Goal: Information Seeking & Learning: Learn about a topic

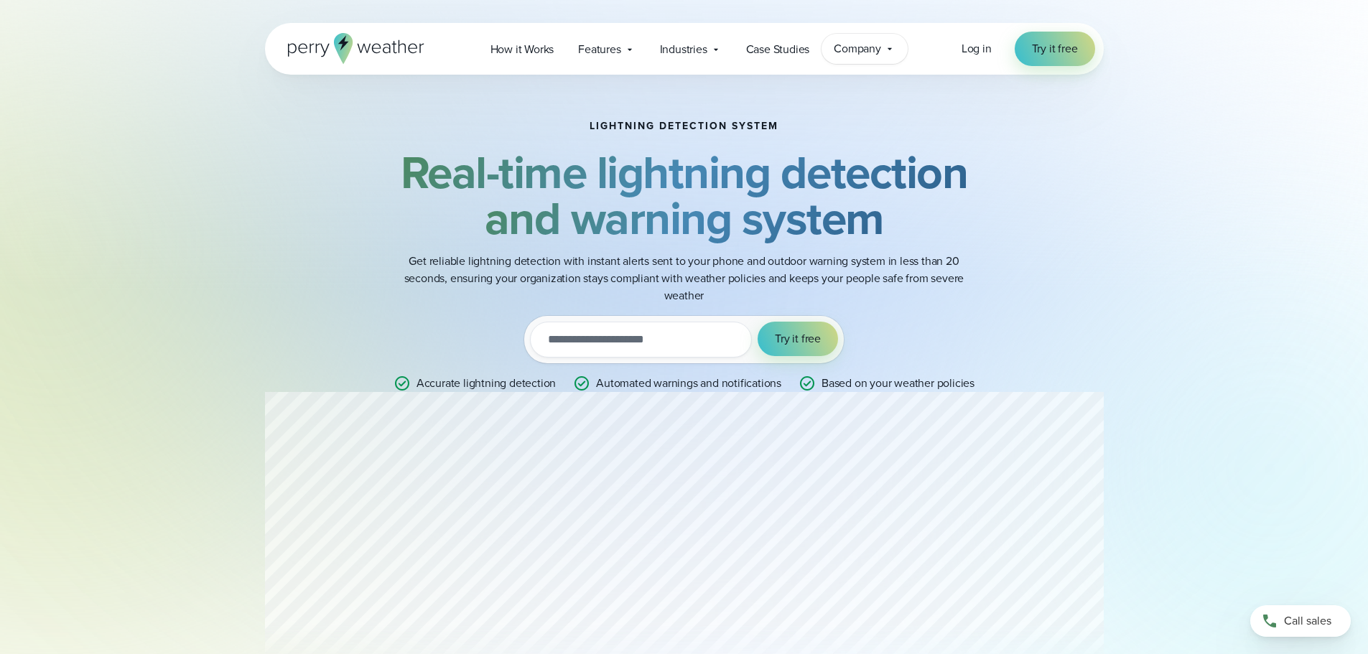
click at [876, 52] on span "Company" at bounding box center [857, 48] width 47 height 17
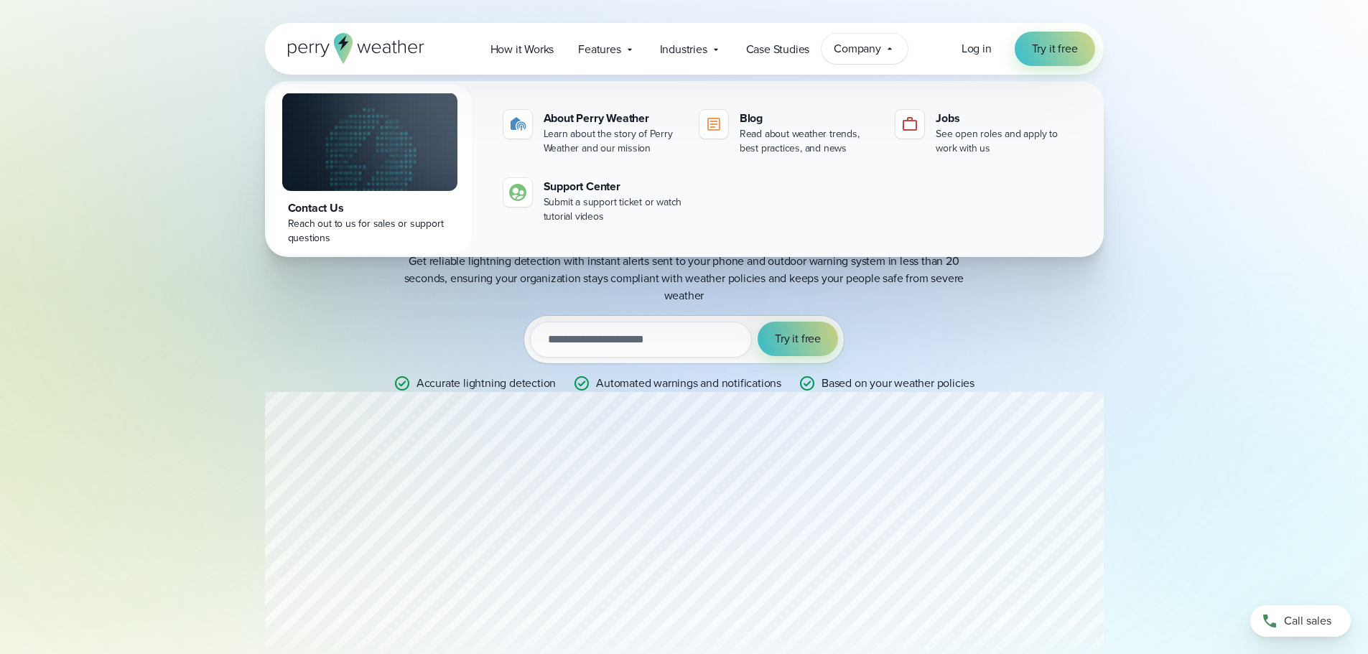
click at [292, 422] on div "Lightning detection system Real-time lightning detection and warning system Get…" at bounding box center [684, 256] width 839 height 363
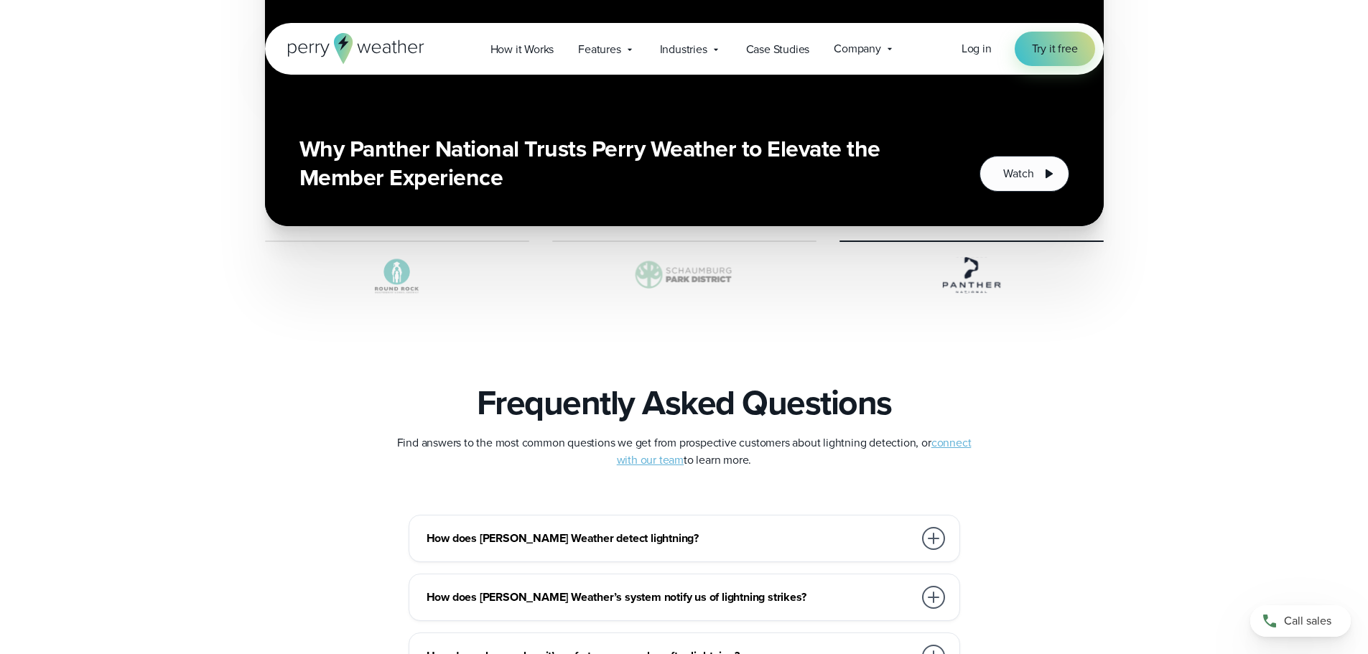
scroll to position [2872, 0]
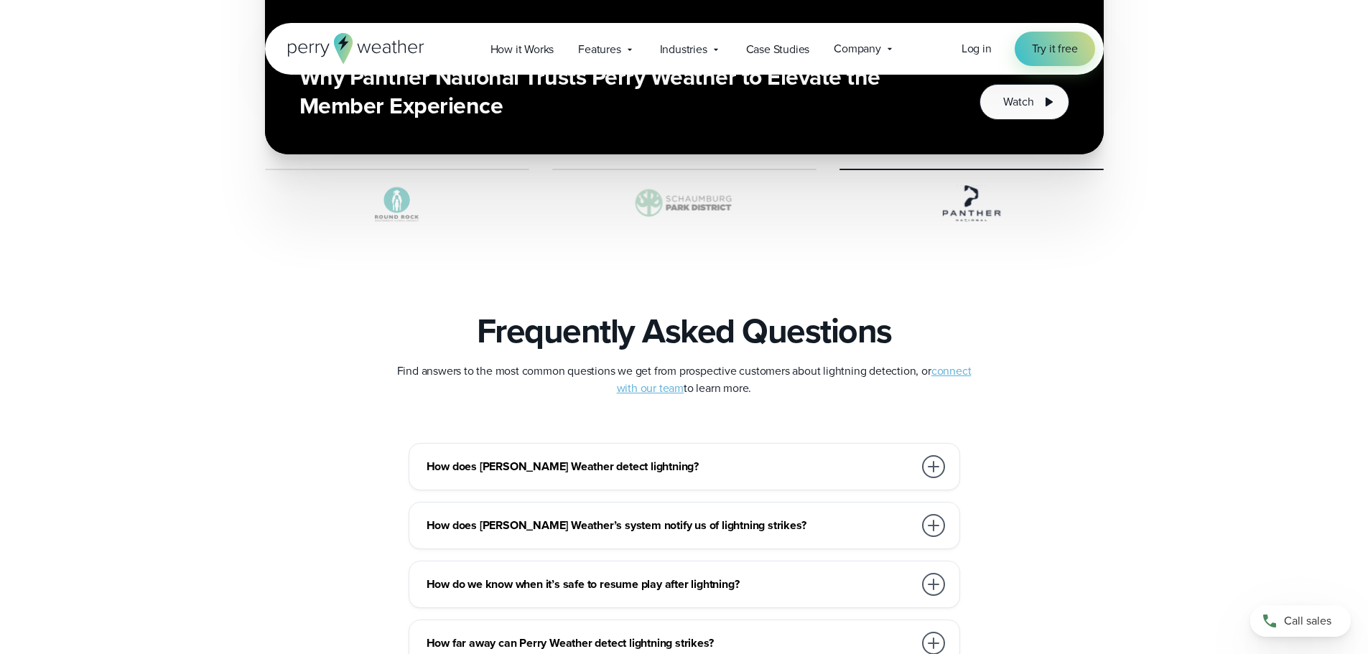
drag, startPoint x: 694, startPoint y: 486, endPoint x: 685, endPoint y: 494, distance: 11.7
click at [686, 493] on div "How does Perry Weather detect lightning? Perry Weather detects all lightning st…" at bounding box center [684, 643] width 839 height 401
click at [685, 480] on div "How does Perry Weather detect lightning?" at bounding box center [686, 466] width 521 height 29
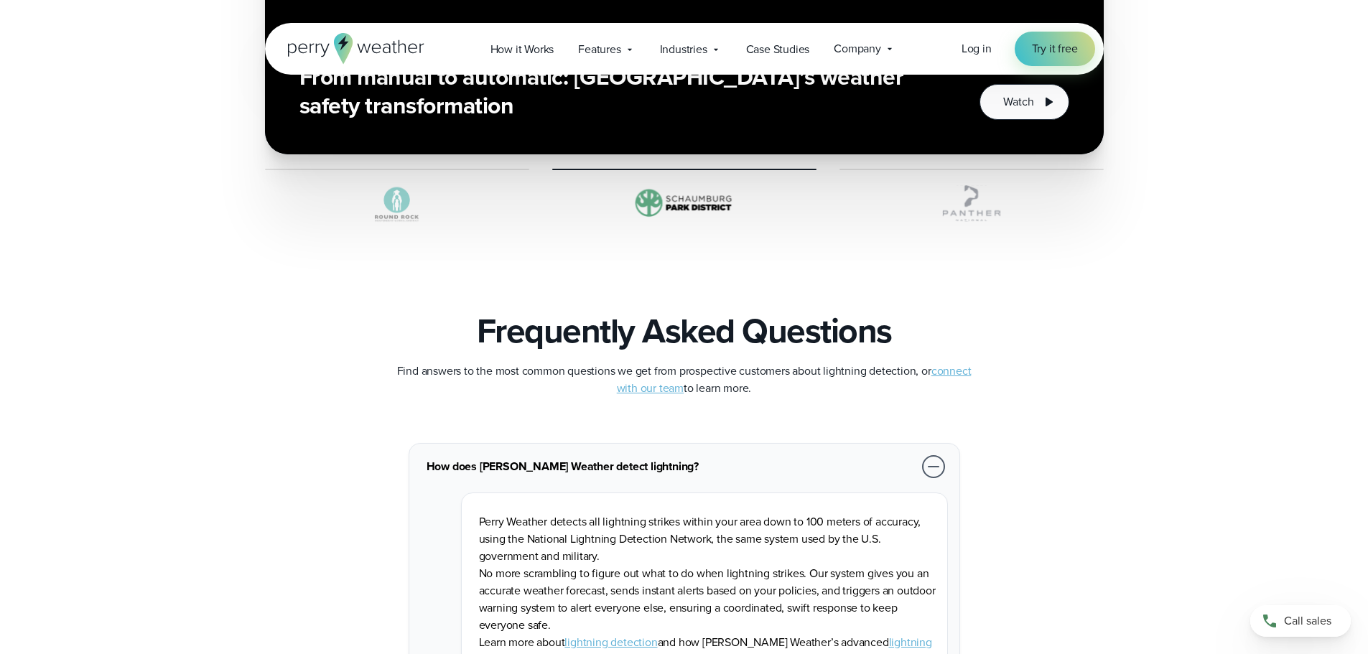
click at [563, 463] on h3 "How does Perry Weather detect lightning?" at bounding box center [669, 466] width 487 height 17
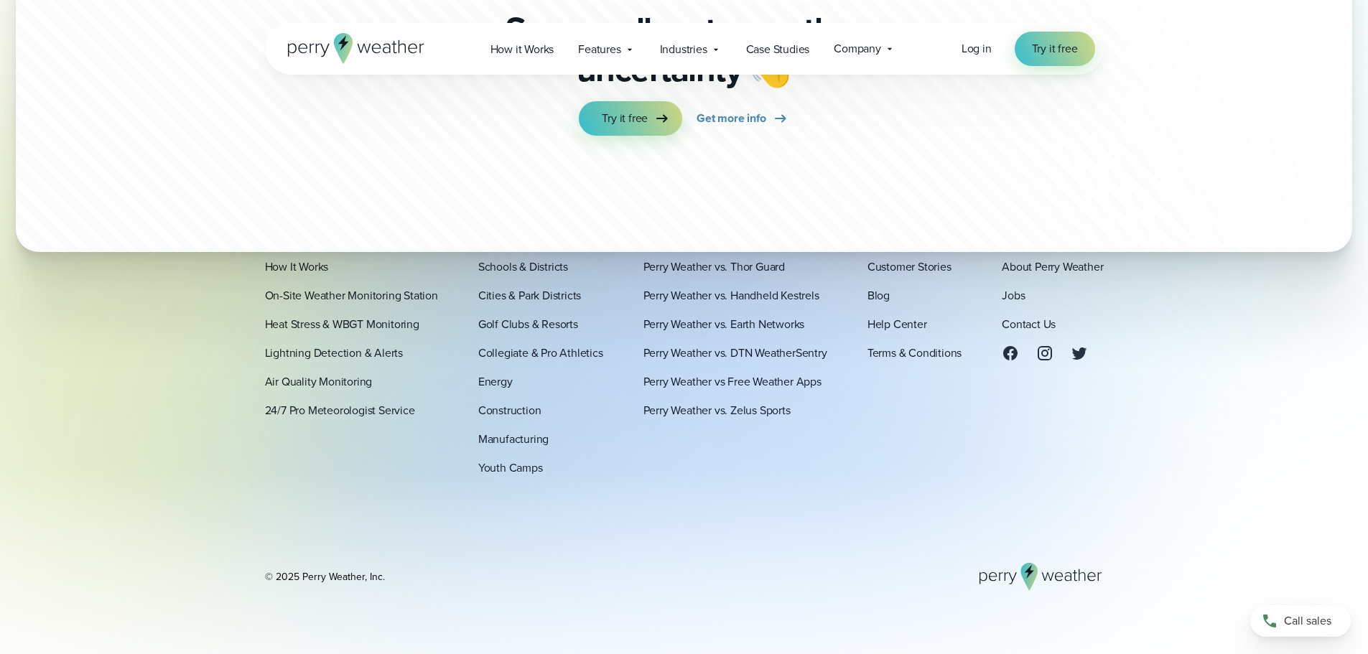
scroll to position [4479, 0]
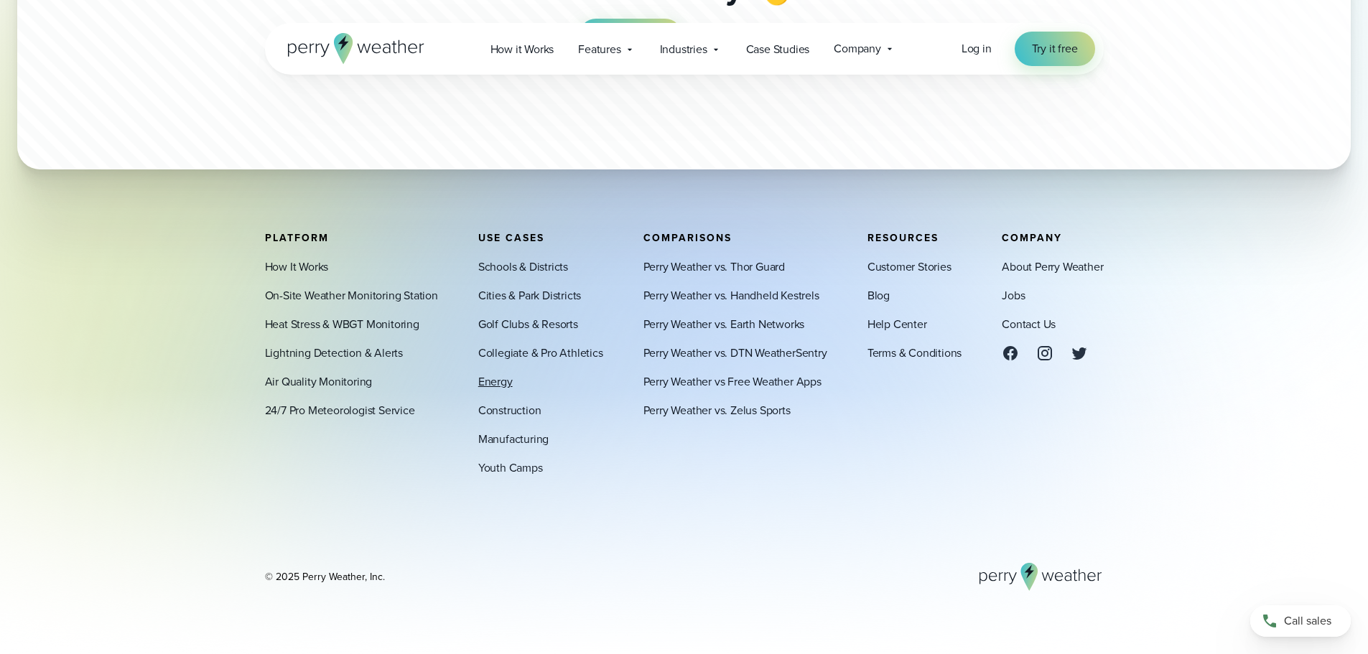
click at [493, 378] on link "Energy" at bounding box center [495, 381] width 34 height 17
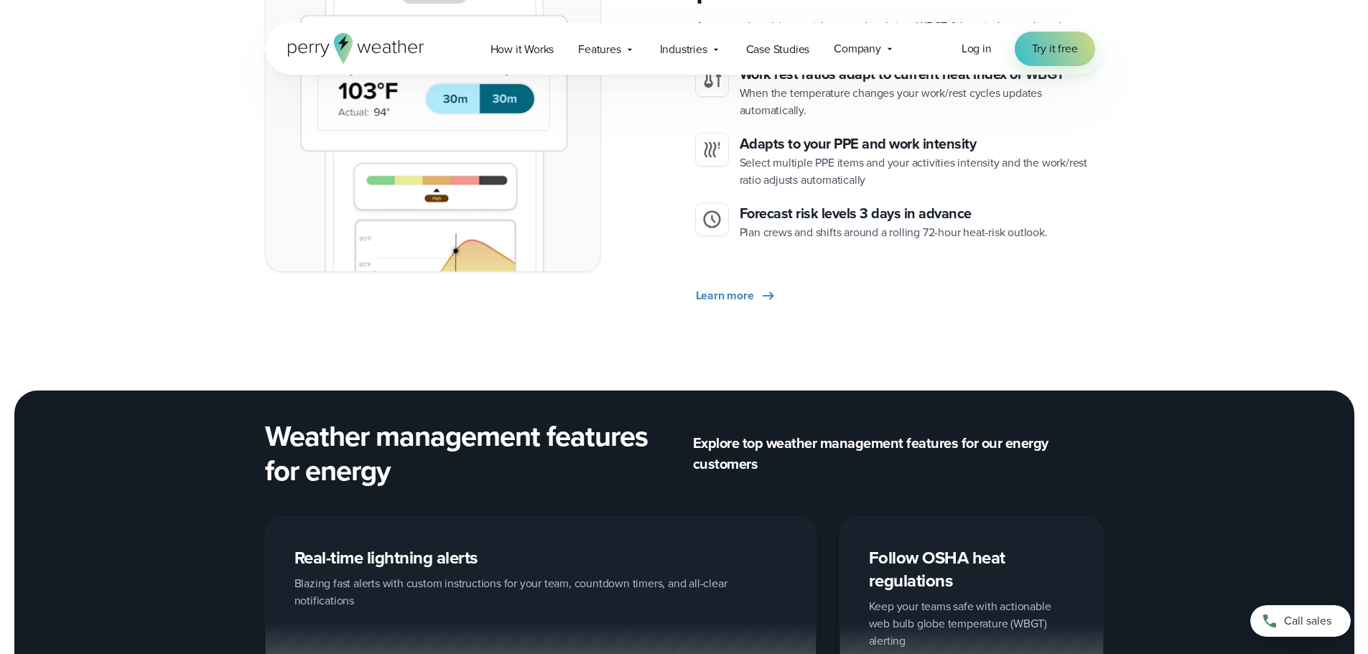
scroll to position [2441, 0]
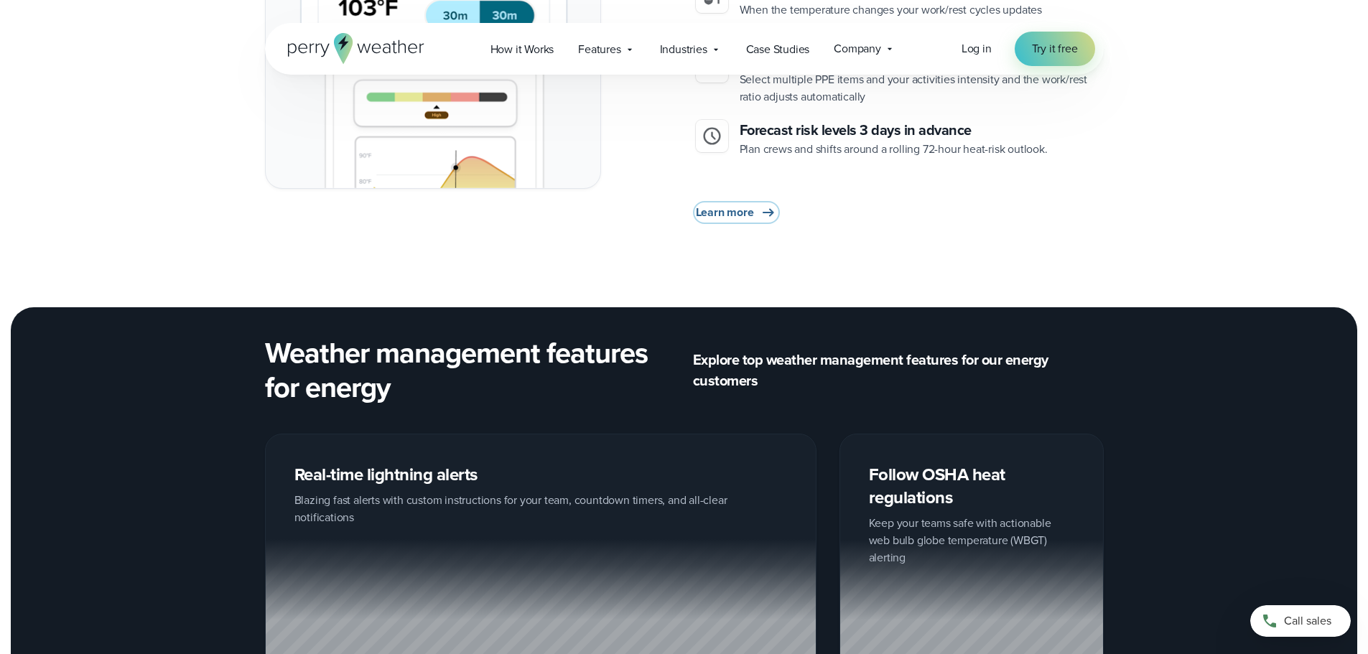
click at [727, 204] on span "Learn more" at bounding box center [725, 212] width 58 height 17
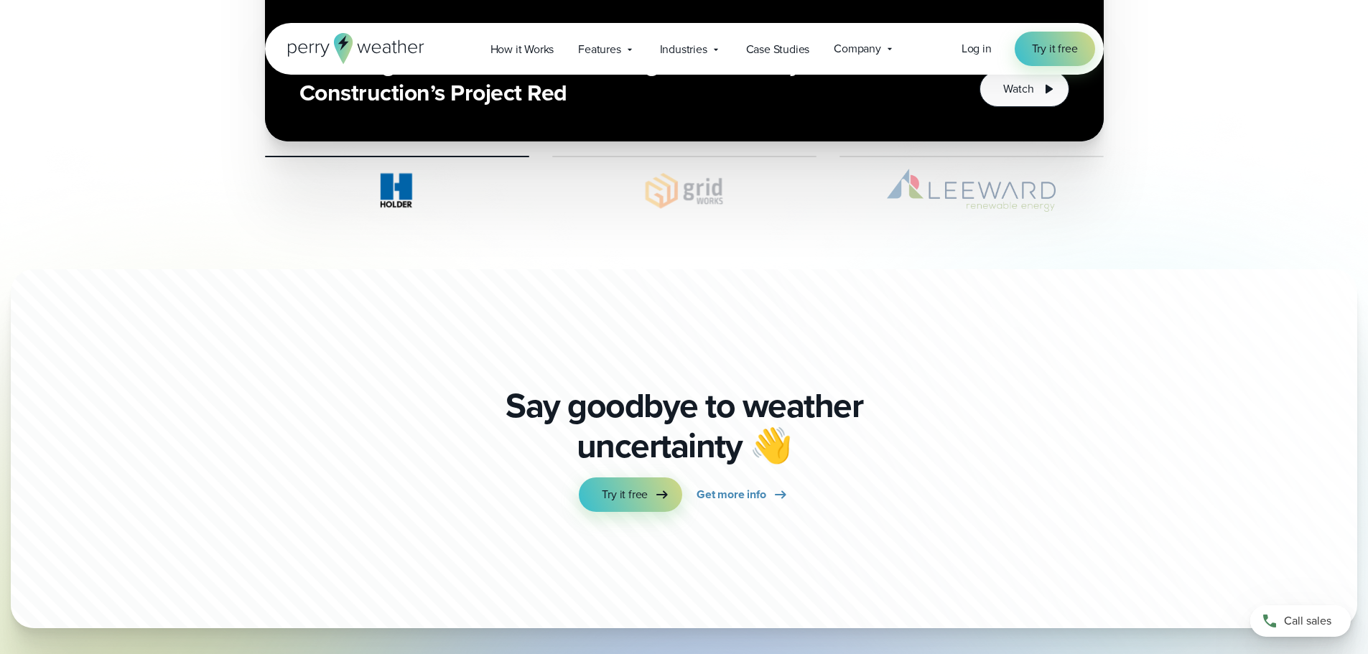
scroll to position [4810, 0]
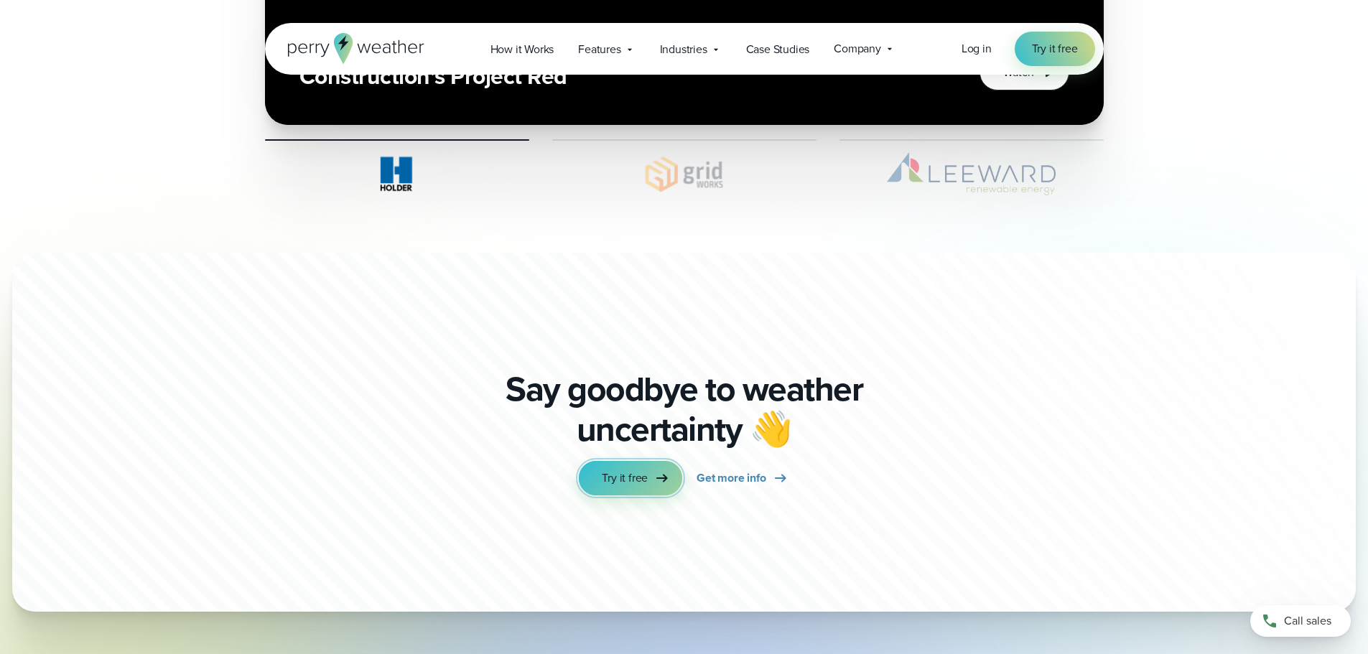
click at [636, 461] on link "Try it free" at bounding box center [630, 478] width 103 height 34
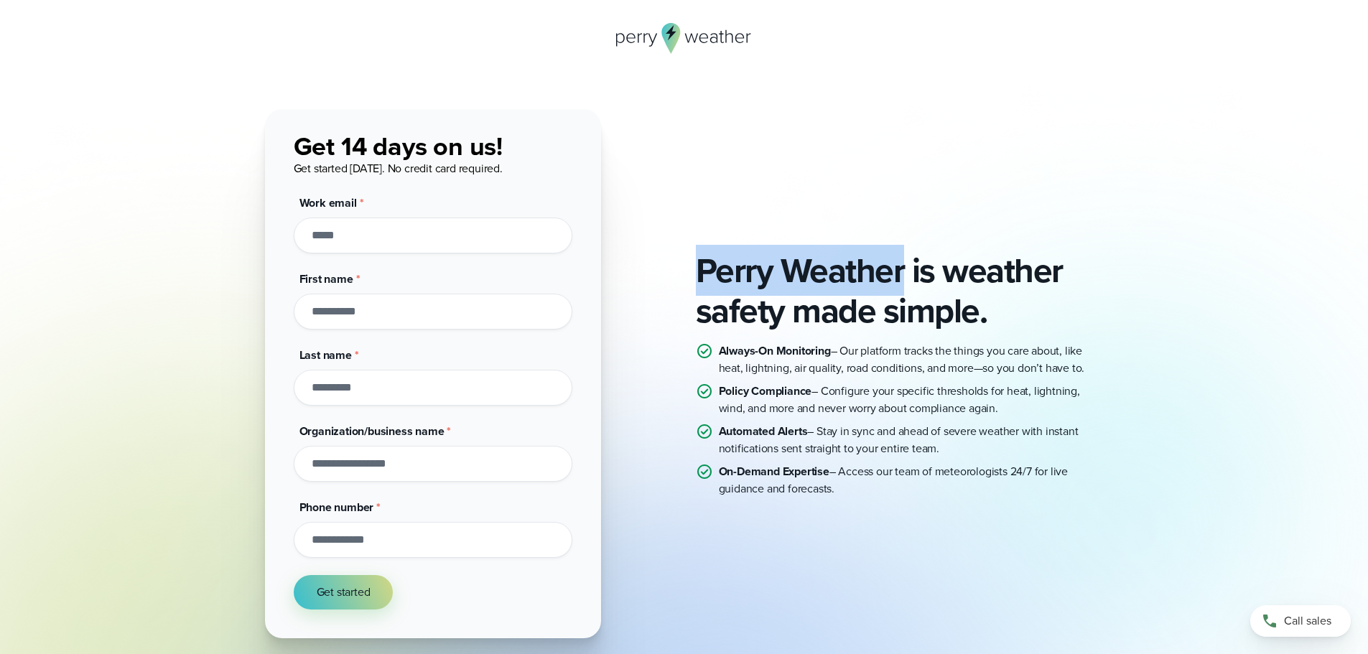
drag, startPoint x: 702, startPoint y: 273, endPoint x: 905, endPoint y: 266, distance: 202.6
click at [905, 266] on h1 "Perry Weather is weather safety made simple." at bounding box center [900, 291] width 408 height 80
copy h1 "Perry Weather"
